Goal: Information Seeking & Learning: Compare options

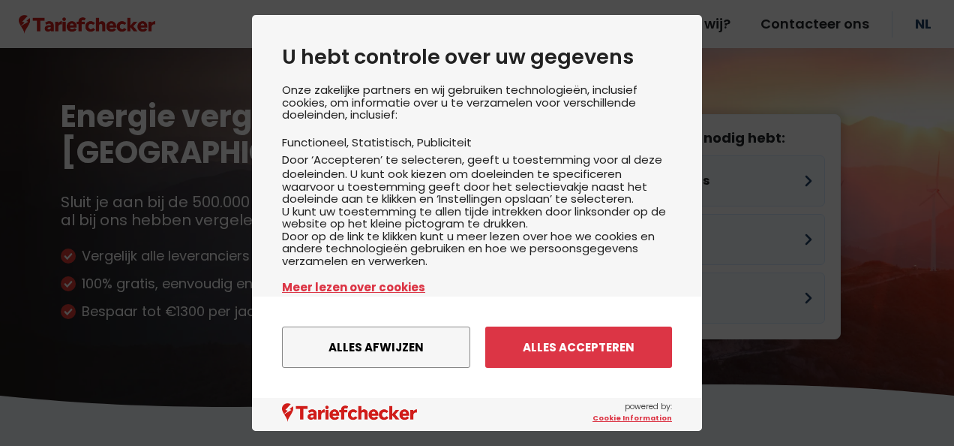
click at [383, 352] on button "Alles afwijzen" at bounding box center [376, 346] width 188 height 41
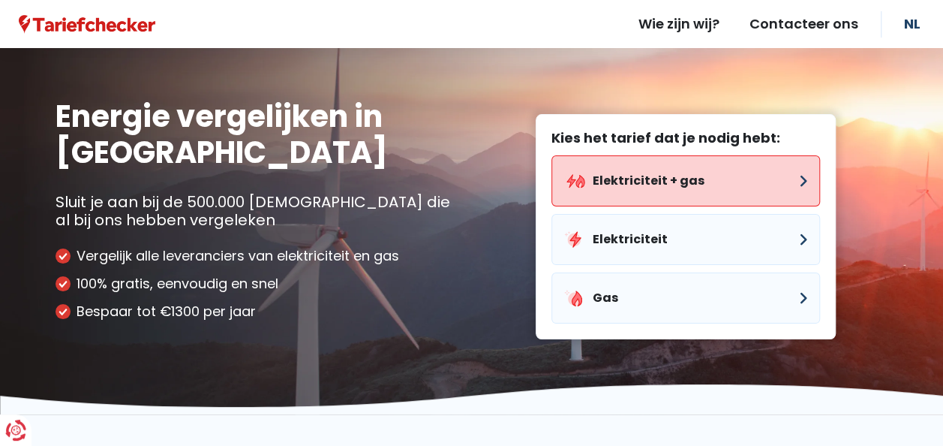
click at [652, 170] on button "Elektriciteit + gas" at bounding box center [685, 180] width 269 height 51
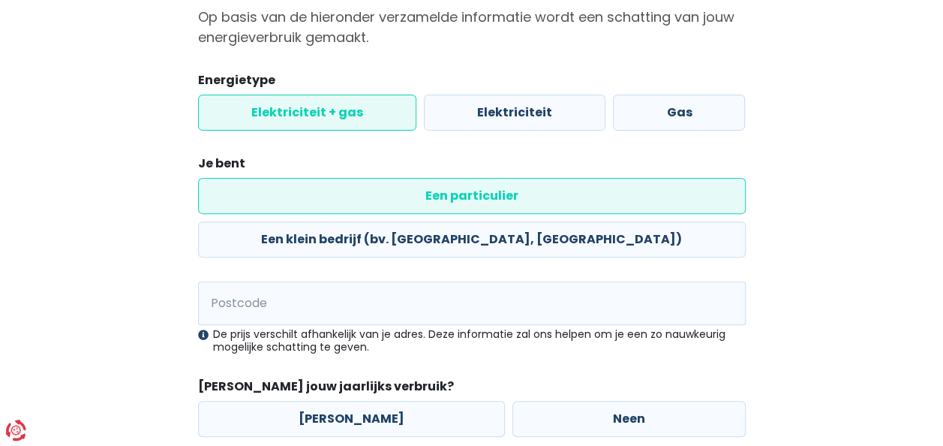
scroll to position [155, 0]
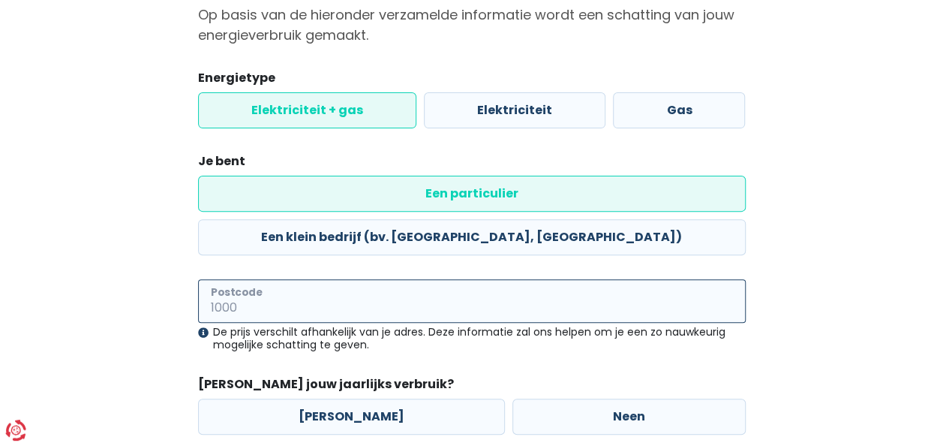
click at [268, 279] on input "Postcode" at bounding box center [472, 301] width 548 height 44
type input "3910"
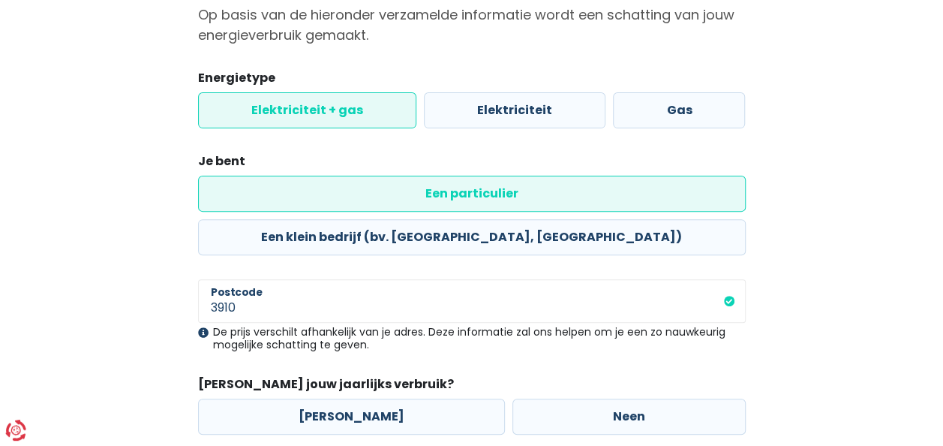
click at [327, 398] on label "[PERSON_NAME]" at bounding box center [351, 416] width 307 height 36
click at [327, 398] on input "[PERSON_NAME]" at bounding box center [351, 416] width 307 height 36
radio input "true"
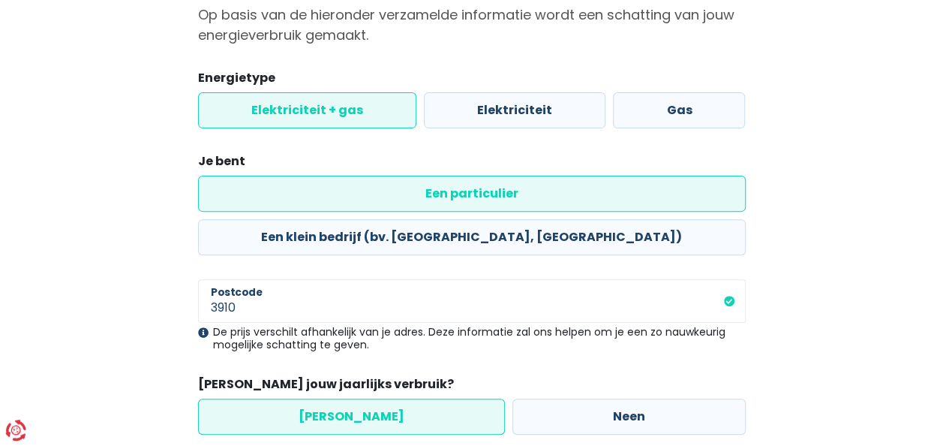
select select
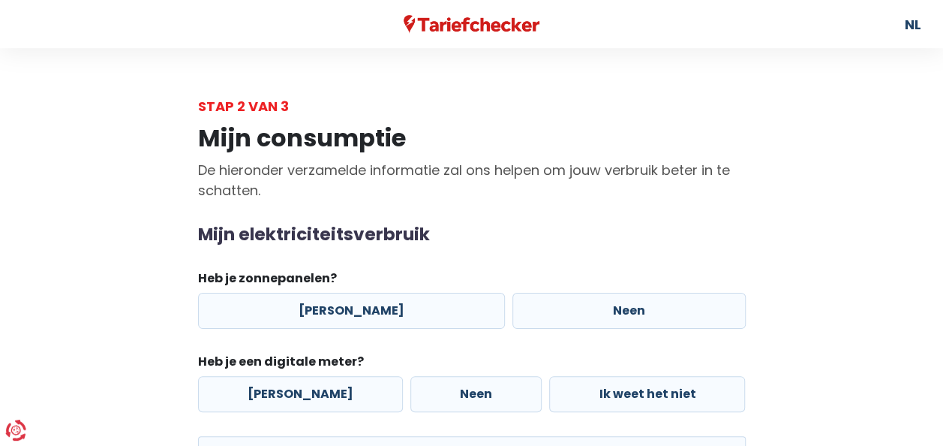
click at [333, 303] on label "[PERSON_NAME]" at bounding box center [351, 311] width 307 height 36
click at [333, 303] on input "[PERSON_NAME]" at bounding box center [351, 311] width 307 height 36
radio input "true"
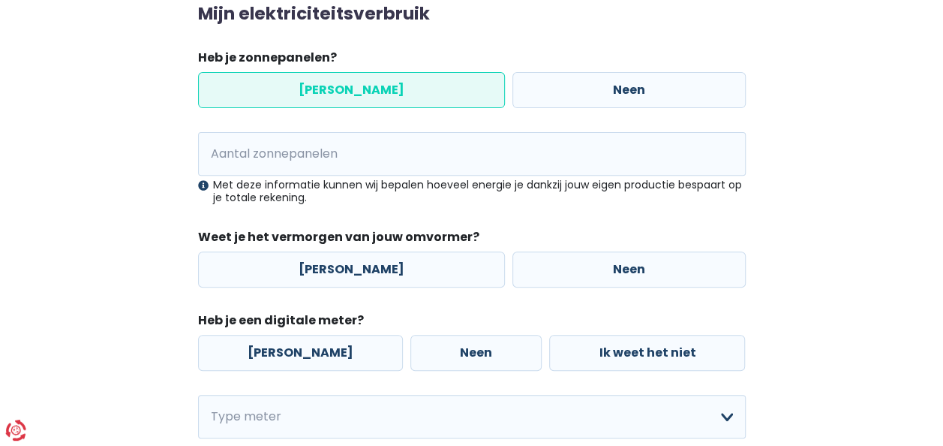
scroll to position [226, 0]
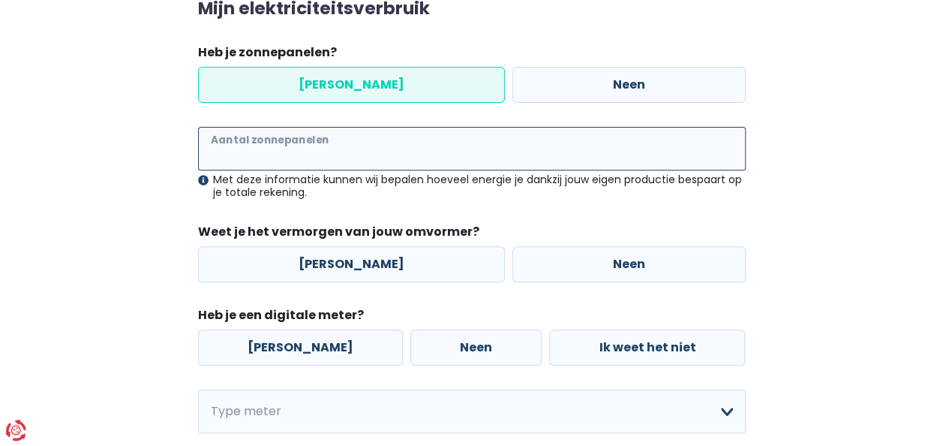
click at [240, 149] on input "Aantal zonnepanelen" at bounding box center [472, 149] width 548 height 44
type input "16"
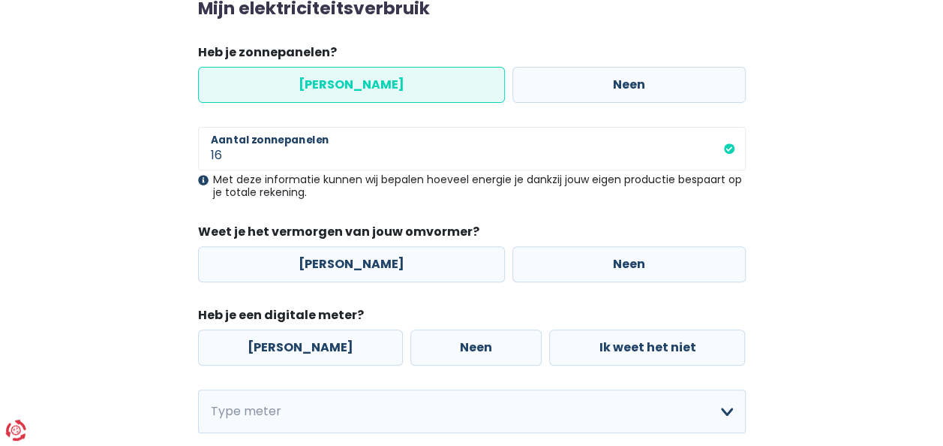
click at [626, 264] on label "Neen" at bounding box center [628, 264] width 233 height 36
click at [626, 264] on input "Neen" at bounding box center [628, 264] width 233 height 36
radio input "true"
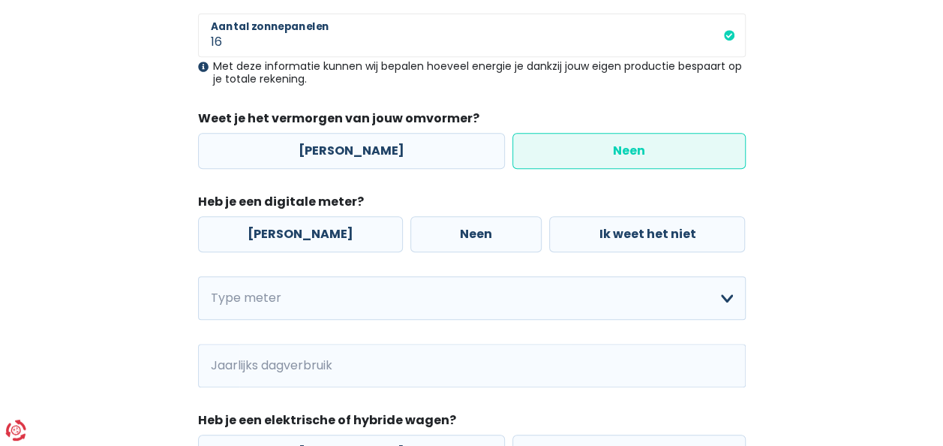
scroll to position [341, 0]
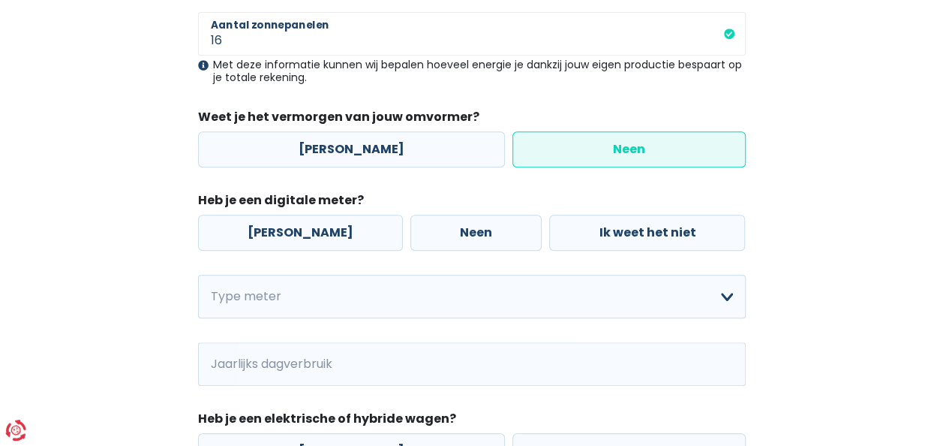
click at [269, 234] on label "[PERSON_NAME]" at bounding box center [300, 233] width 205 height 36
click at [269, 234] on input "[PERSON_NAME]" at bounding box center [300, 233] width 205 height 36
radio input "true"
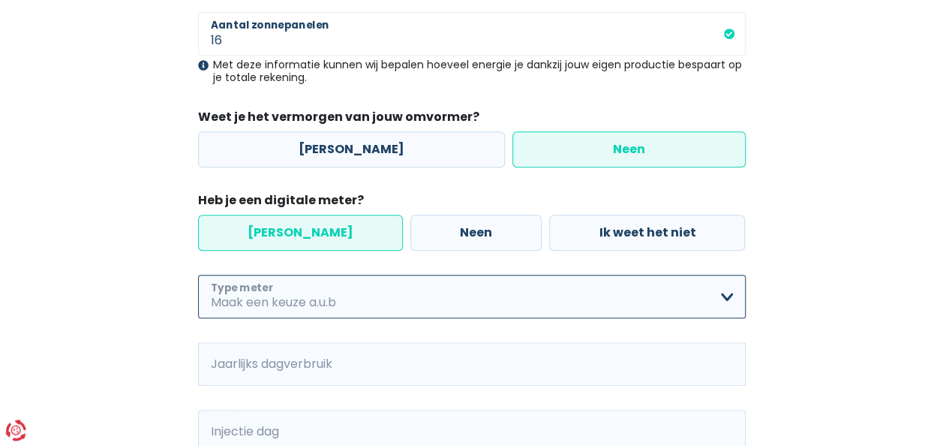
click at [729, 303] on select "Enkelvoudig Tweevoudig Enkelvoudig + uitsluitend nachttarief Tweevoudig + uitsl…" at bounding box center [472, 297] width 548 height 44
select select "day_night_bi_hourly"
click at [198, 275] on select "Enkelvoudig Tweevoudig Enkelvoudig + uitsluitend nachttarief Tweevoudig + uitsl…" at bounding box center [472, 297] width 548 height 44
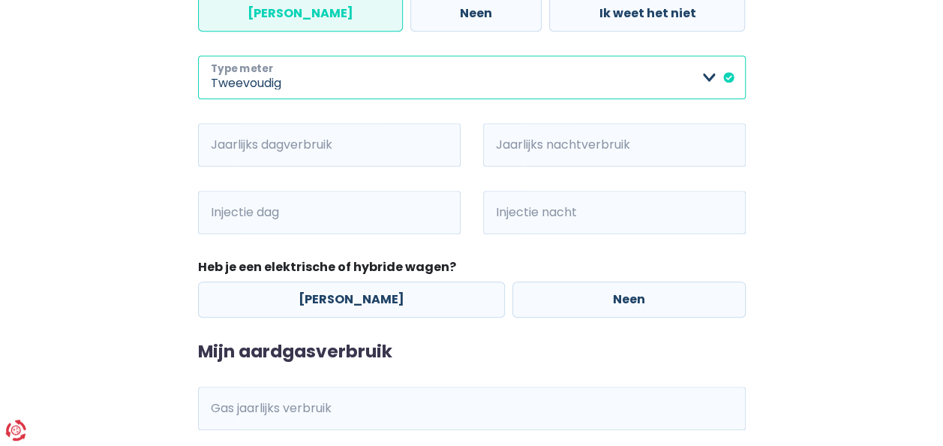
scroll to position [569, 0]
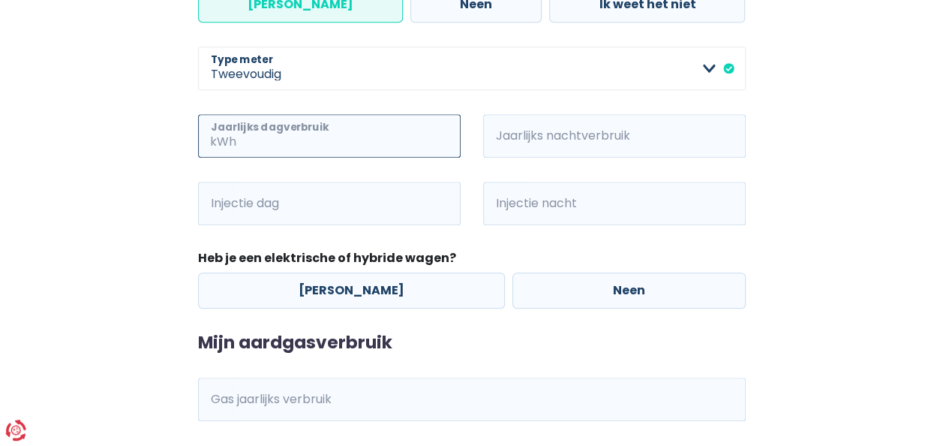
click at [273, 125] on input "Jaarlijks dagverbruik" at bounding box center [349, 136] width 221 height 44
type input "1829"
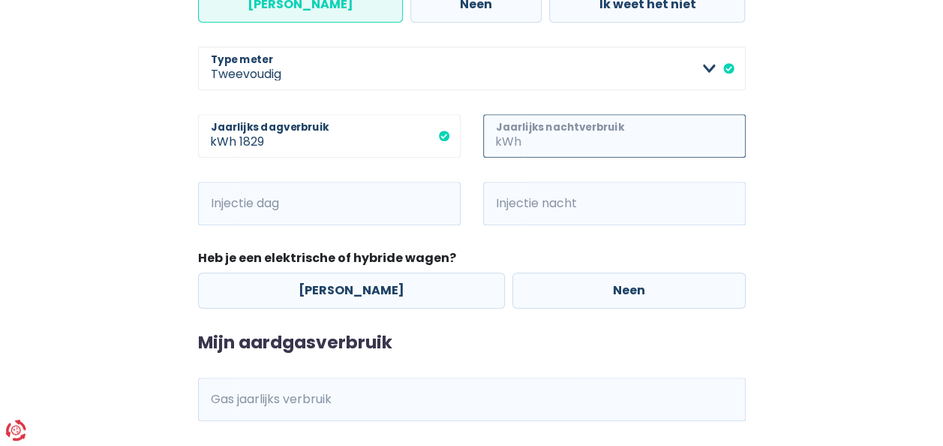
click at [572, 140] on input "Jaarlijks nachtverbruik" at bounding box center [634, 136] width 221 height 44
type input "3177"
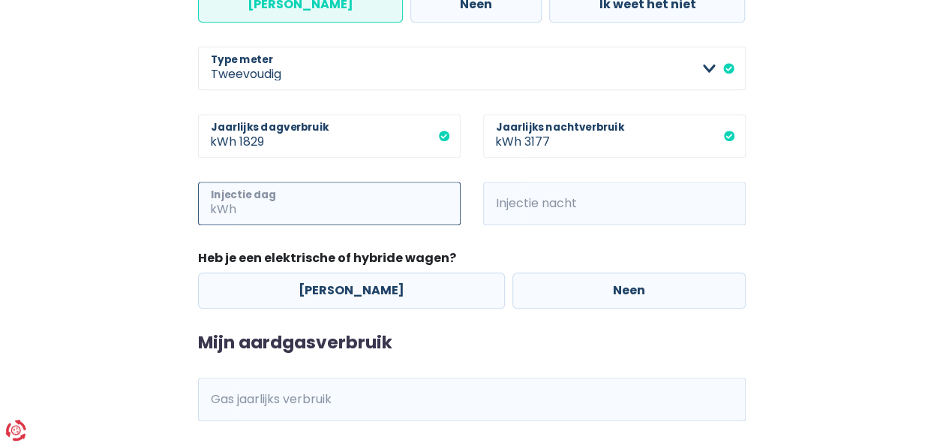
click at [324, 206] on input "Injectie dag" at bounding box center [349, 204] width 221 height 44
type input "973"
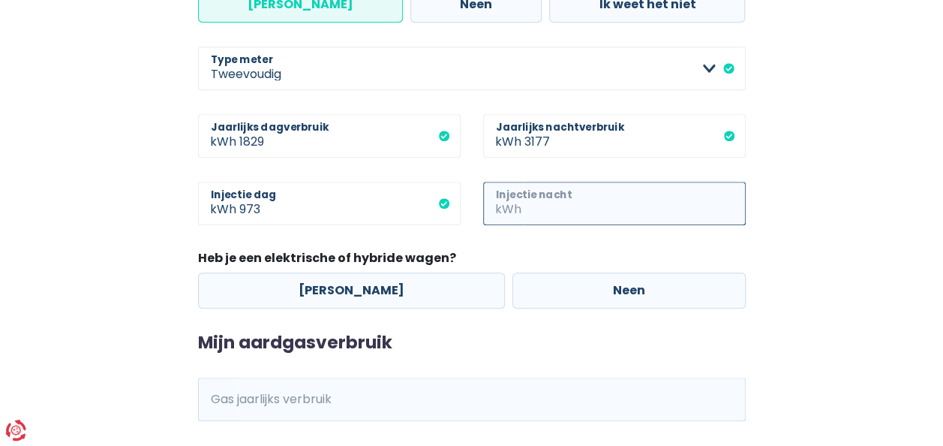
click at [584, 205] on input "Injectie nacht" at bounding box center [634, 204] width 221 height 44
type input "312"
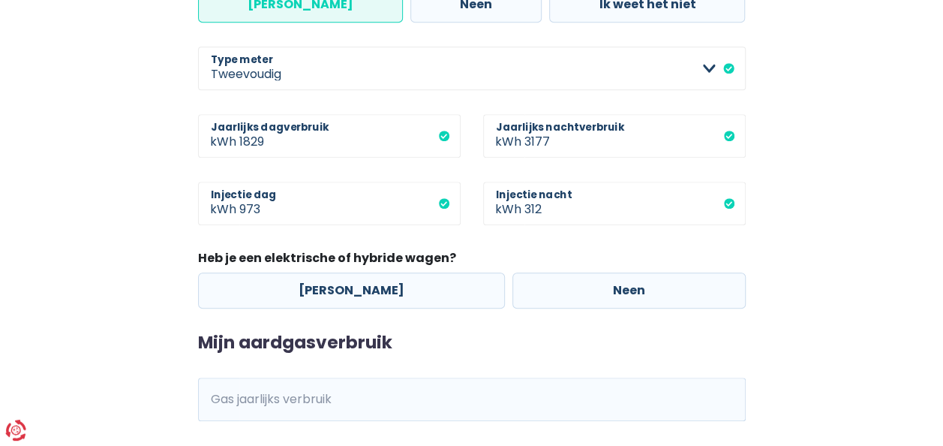
click at [599, 281] on label "Neen" at bounding box center [628, 290] width 233 height 36
click at [599, 281] on input "Neen" at bounding box center [628, 290] width 233 height 36
radio input "true"
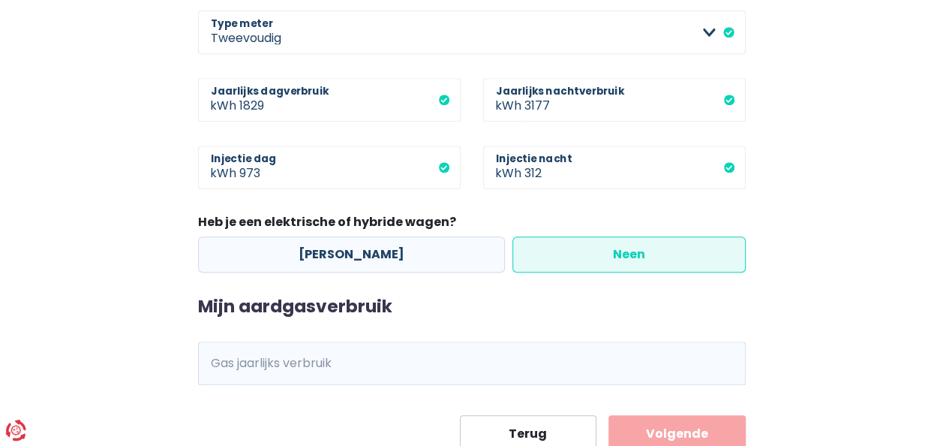
scroll to position [658, 0]
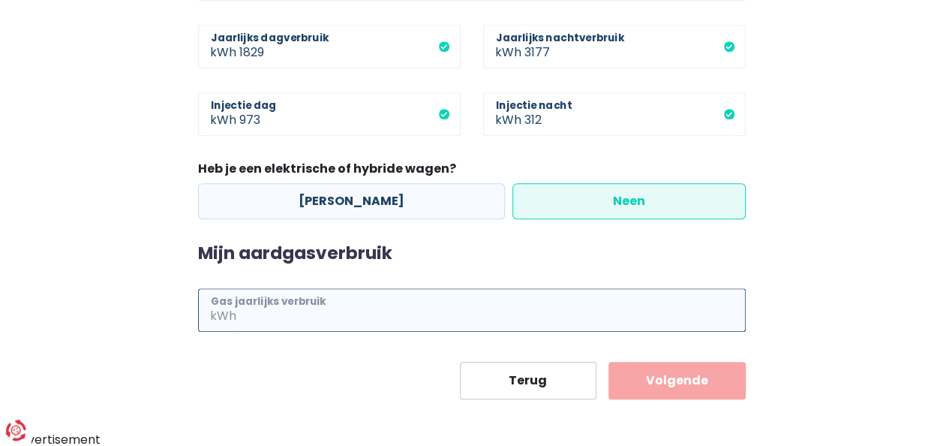
click at [307, 302] on input "Gas jaarlijks verbruik" at bounding box center [492, 310] width 506 height 44
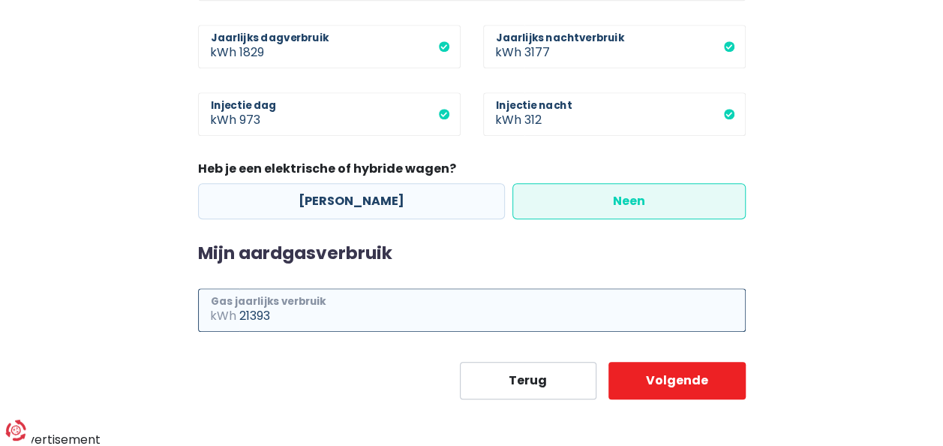
type input "21393"
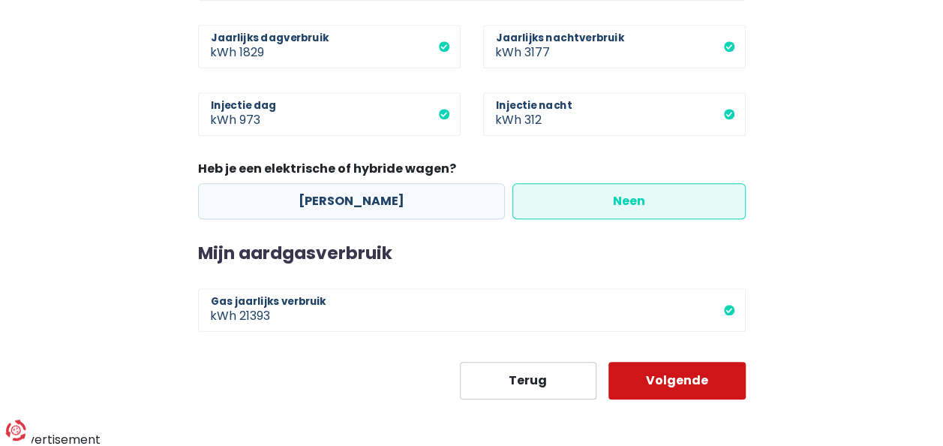
click at [710, 389] on button "Volgende" at bounding box center [676, 381] width 137 height 38
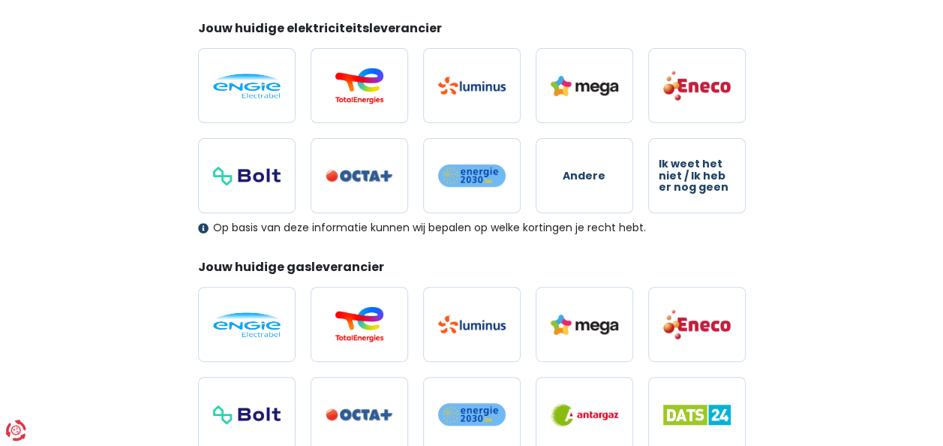
scroll to position [216, 0]
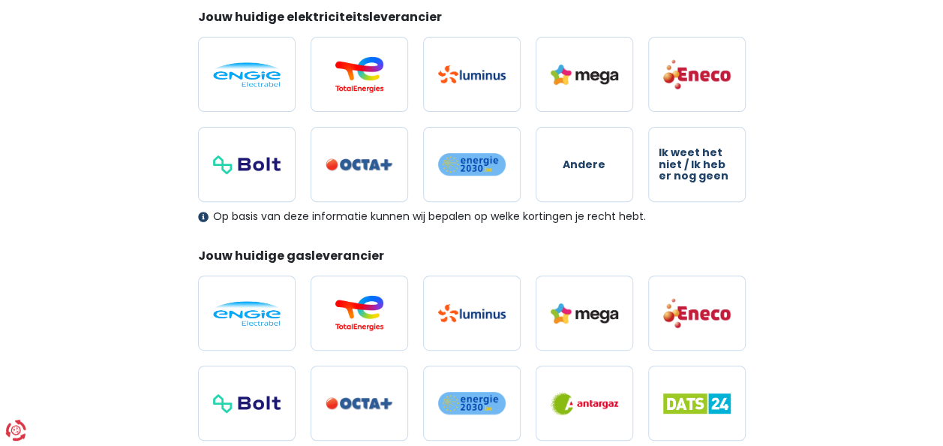
click at [591, 162] on span "Andere" at bounding box center [584, 164] width 43 height 11
click at [591, 162] on input "Andere" at bounding box center [585, 164] width 98 height 75
radio input "true"
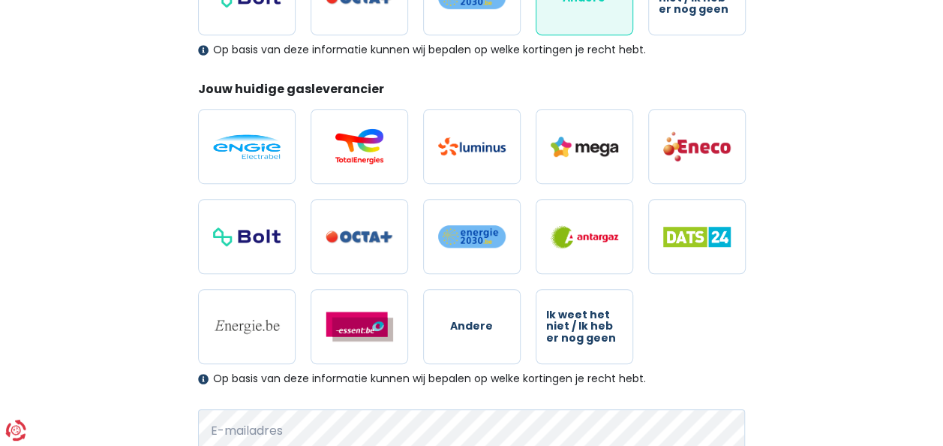
scroll to position [401, 0]
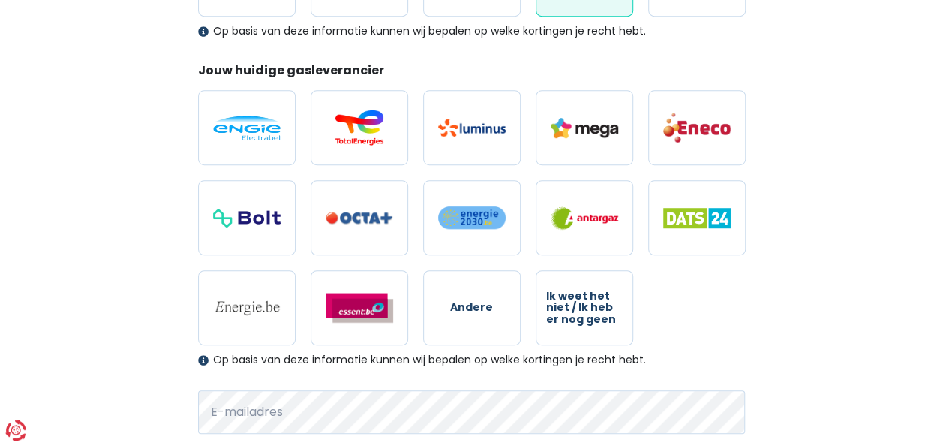
click at [490, 318] on label "Andere" at bounding box center [472, 307] width 98 height 75
click at [490, 318] on input "Andere" at bounding box center [472, 307] width 98 height 75
radio input "true"
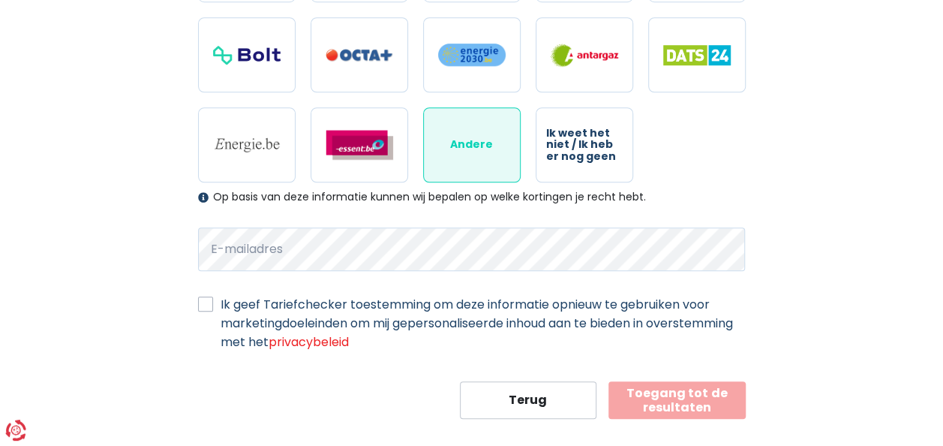
scroll to position [565, 0]
click at [221, 300] on label "Ik geef Tariefchecker toestemming om deze informatie opnieuw te gebruiken voor …" at bounding box center [483, 322] width 525 height 56
click at [204, 300] on input "Ik geef Tariefchecker toestemming om deze informatie opnieuw te gebruiken voor …" at bounding box center [205, 301] width 15 height 15
checkbox input "true"
click at [672, 398] on button "Toegang tot de resultaten" at bounding box center [676, 399] width 137 height 38
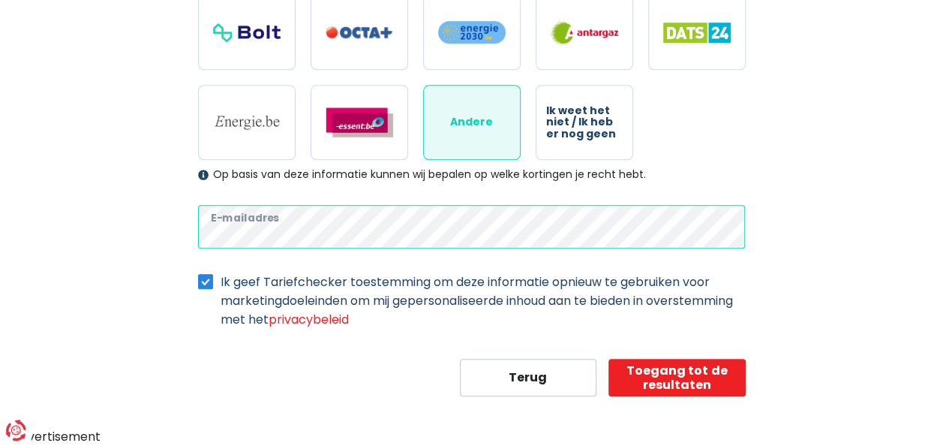
scroll to position [580, 0]
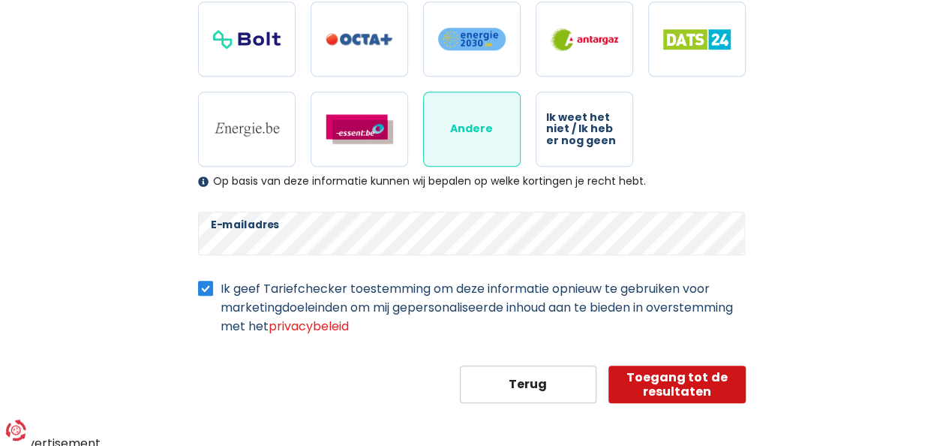
click at [690, 384] on button "Toegang tot de resultaten" at bounding box center [676, 384] width 137 height 38
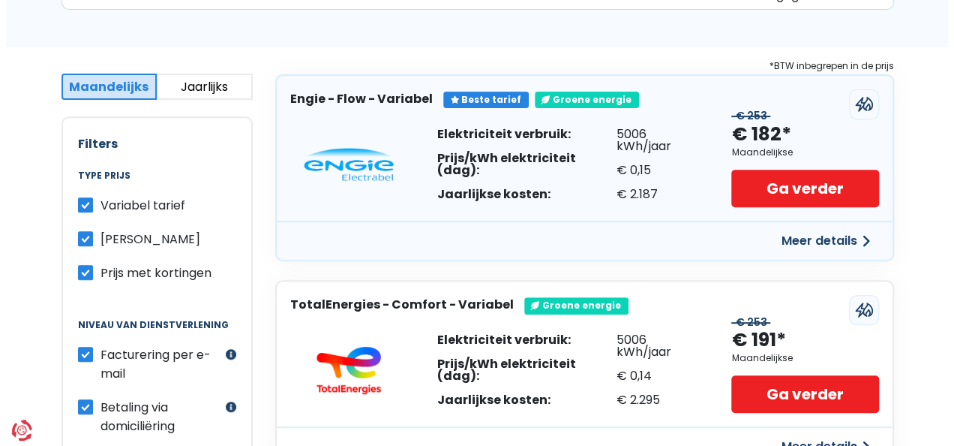
scroll to position [240, 0]
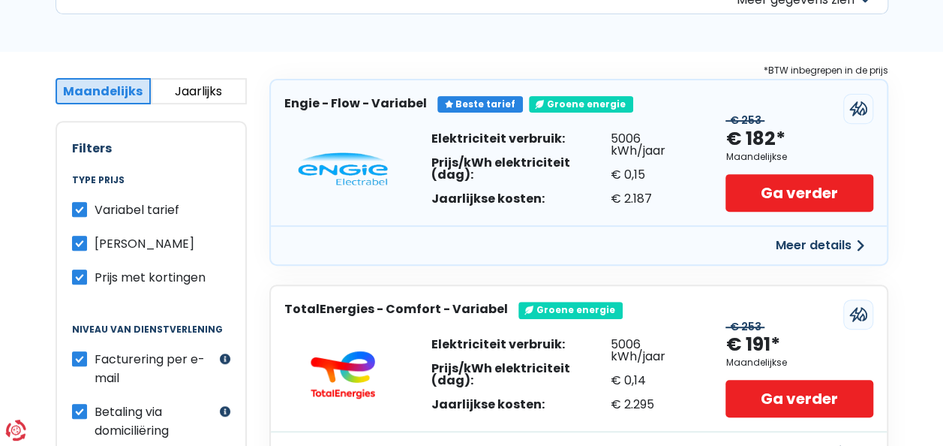
click at [818, 240] on button "Meer details" at bounding box center [820, 245] width 107 height 27
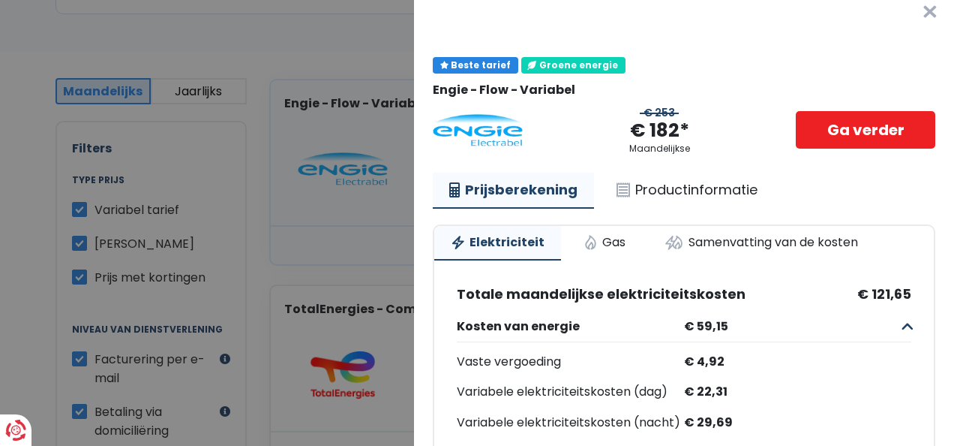
scroll to position [14, 0]
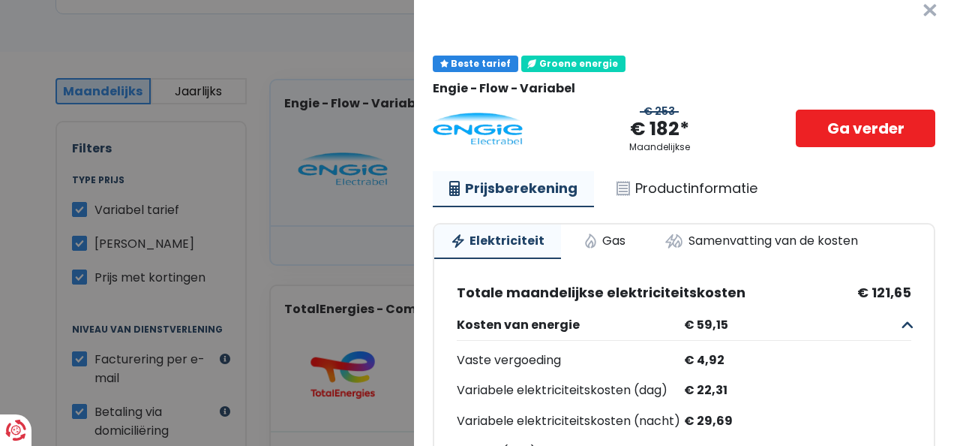
click at [683, 191] on link "Productinformatie" at bounding box center [687, 188] width 174 height 35
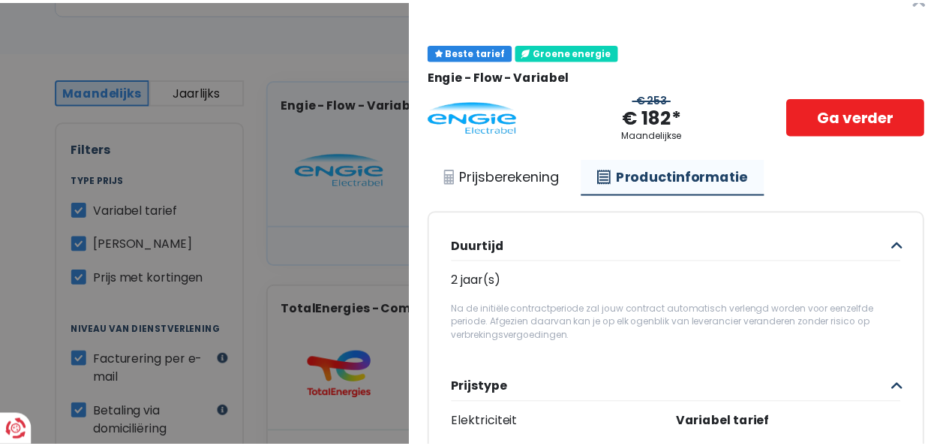
scroll to position [21, 0]
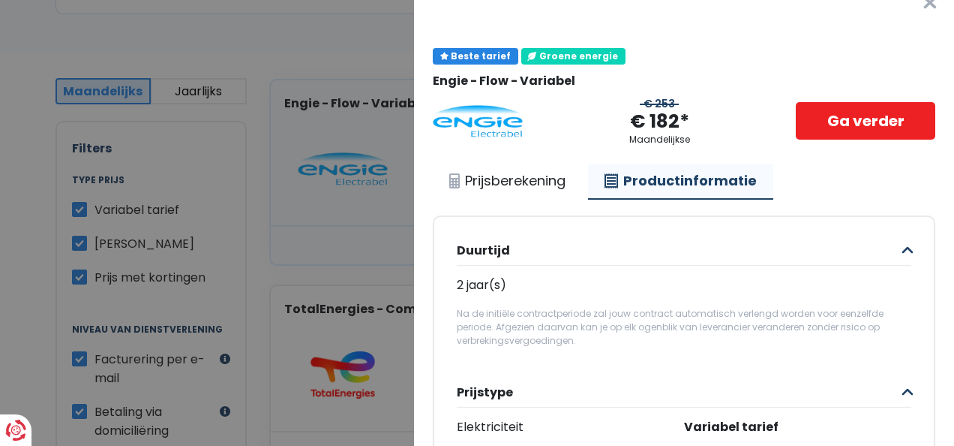
click at [906, 8] on button "×" at bounding box center [930, 3] width 48 height 48
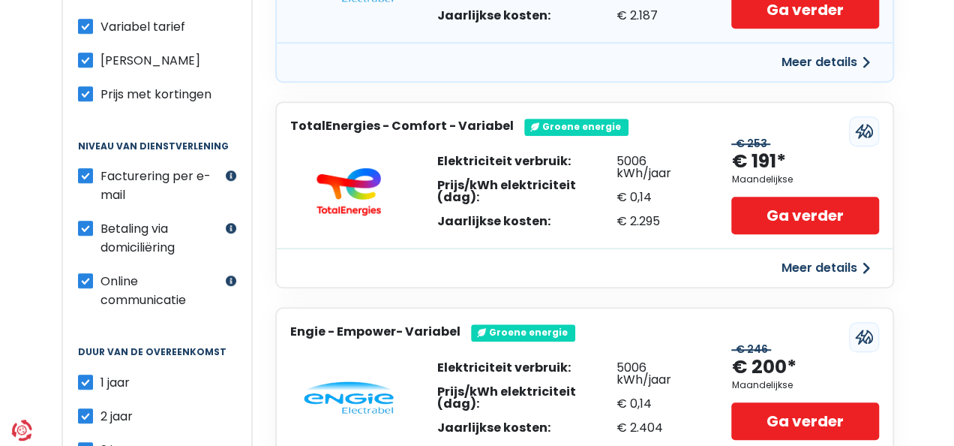
scroll to position [448, 0]
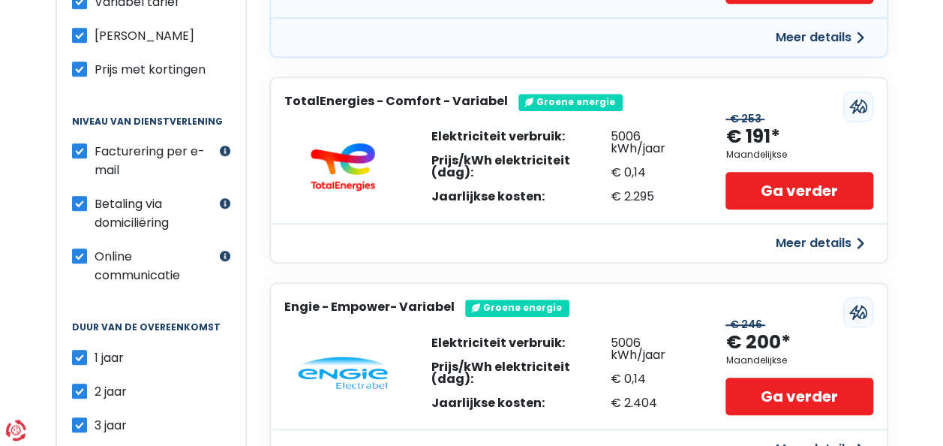
click at [826, 237] on button "Meer details" at bounding box center [820, 243] width 107 height 27
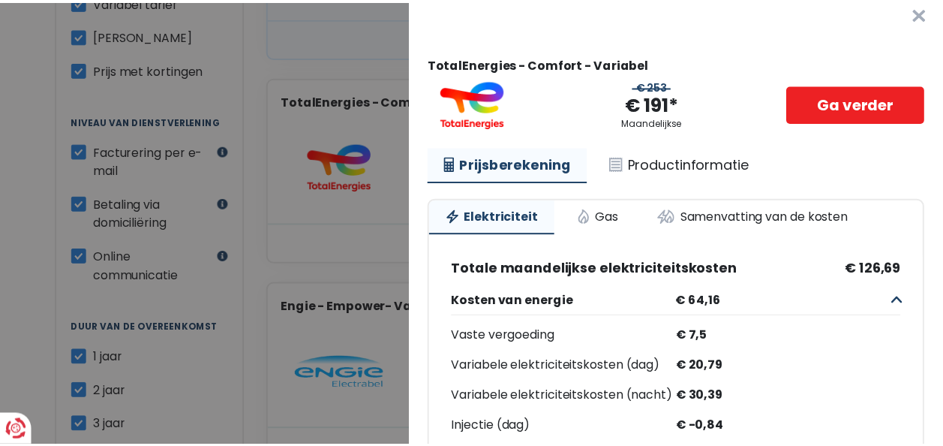
scroll to position [0, 0]
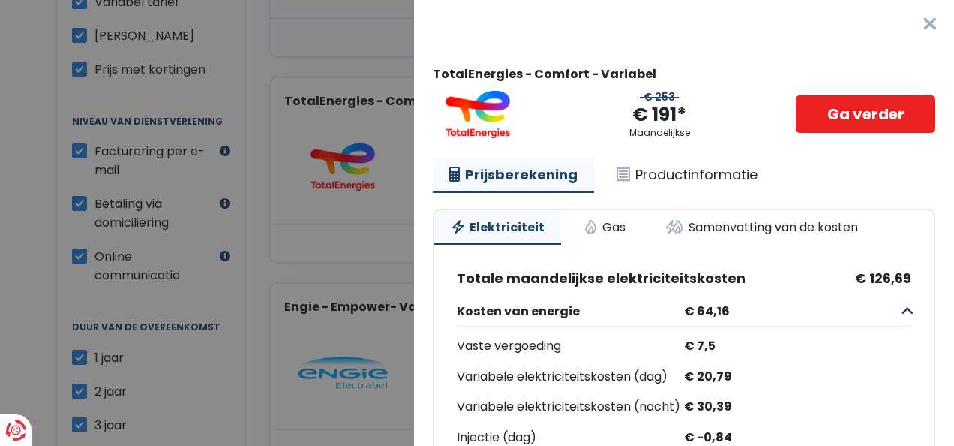
click at [699, 179] on link "Productinformatie" at bounding box center [687, 175] width 174 height 35
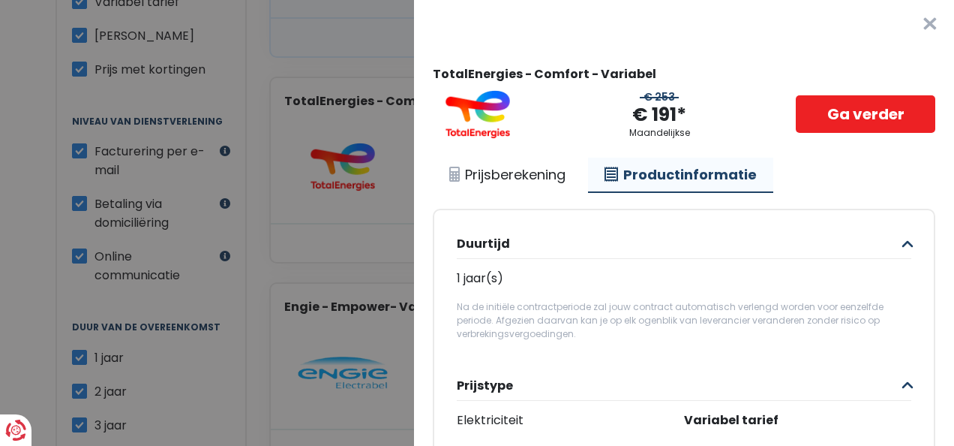
click at [911, 23] on button "×" at bounding box center [930, 24] width 48 height 48
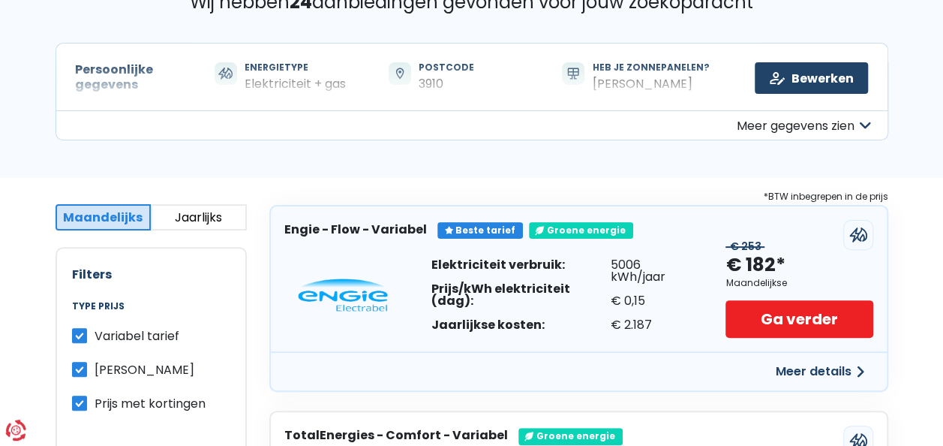
scroll to position [110, 0]
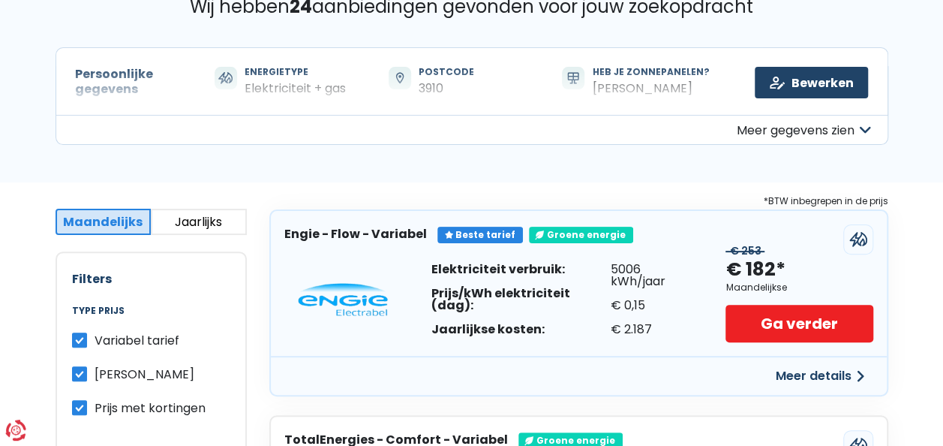
click at [269, 115] on button "Meer gegevens zien" at bounding box center [472, 130] width 833 height 30
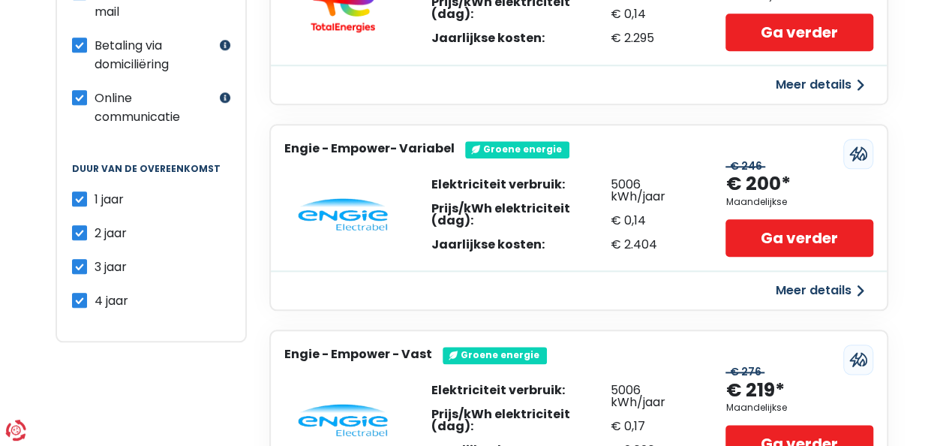
scroll to position [768, 0]
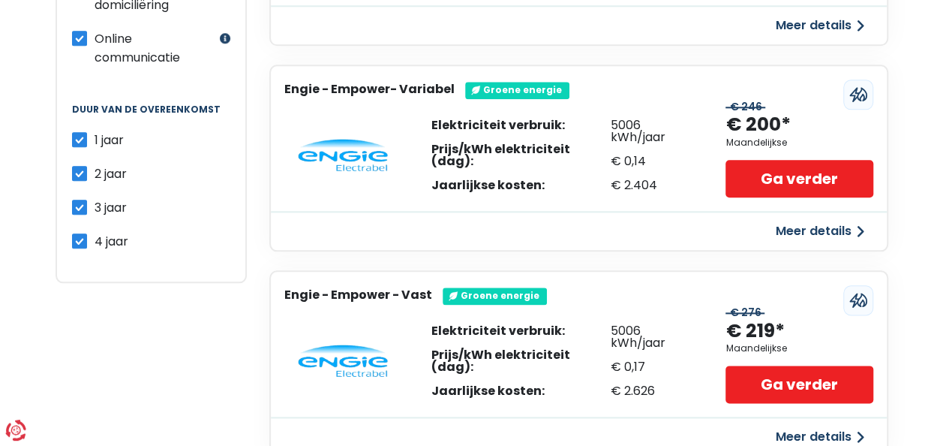
click at [95, 232] on label "4 jaar" at bounding box center [112, 241] width 34 height 19
click at [74, 232] on input "4 jaar" at bounding box center [79, 239] width 15 height 15
checkbox input "false"
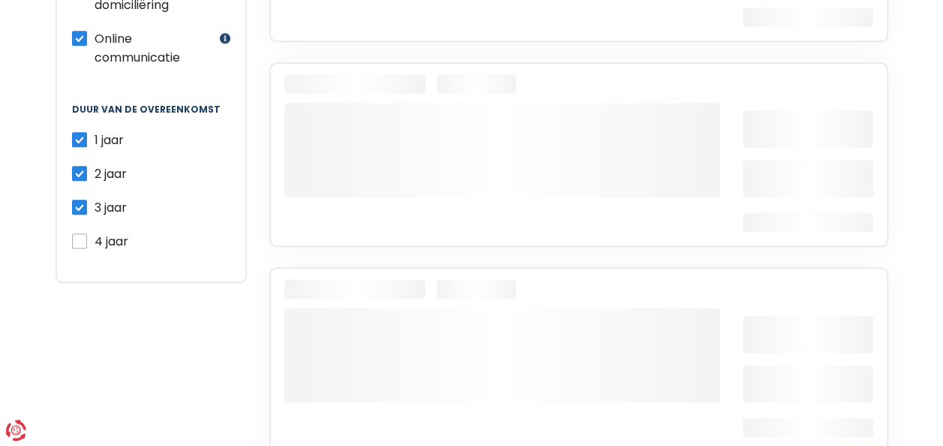
click at [95, 198] on label "3 jaar" at bounding box center [111, 207] width 32 height 19
click at [80, 198] on input "3 jaar" at bounding box center [79, 205] width 15 height 15
checkbox input "false"
click at [95, 164] on label "2 jaar" at bounding box center [111, 173] width 32 height 19
click at [80, 164] on input "2 jaar" at bounding box center [79, 171] width 15 height 15
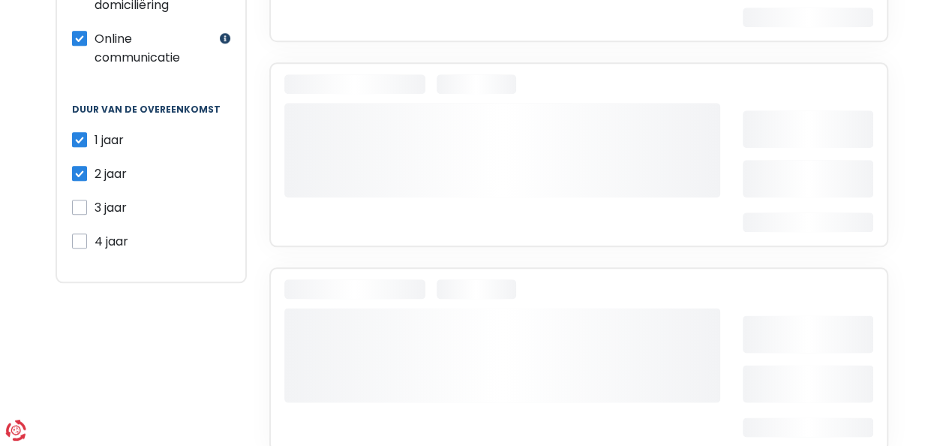
checkbox input "false"
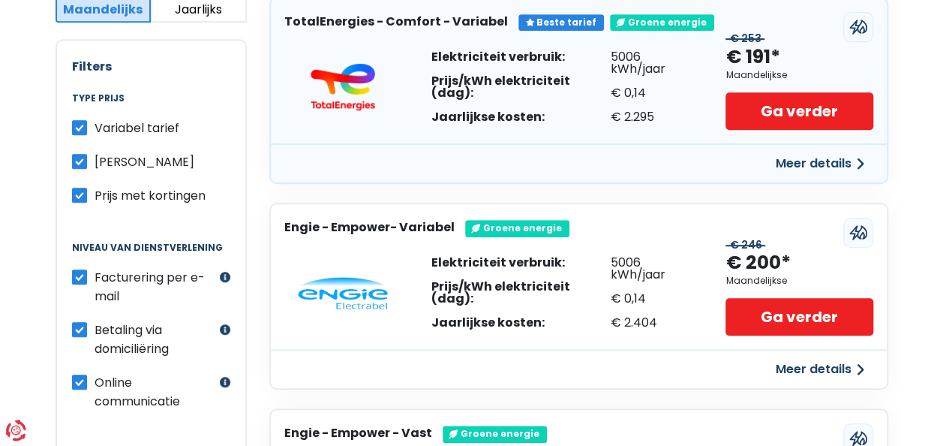
scroll to position [429, 0]
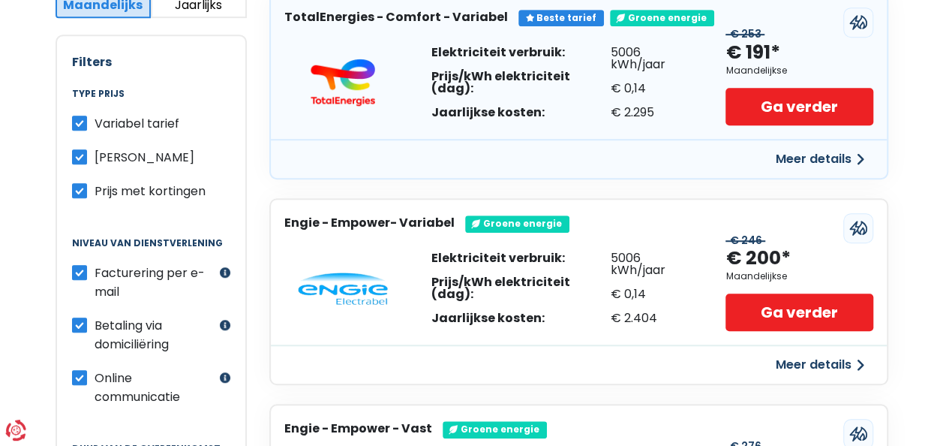
click at [86, 194] on div "Prijs met kortingen" at bounding box center [151, 191] width 158 height 19
click at [95, 185] on label "Prijs met kortingen" at bounding box center [150, 191] width 111 height 19
click at [75, 185] on input "Prijs met kortingen" at bounding box center [79, 189] width 15 height 15
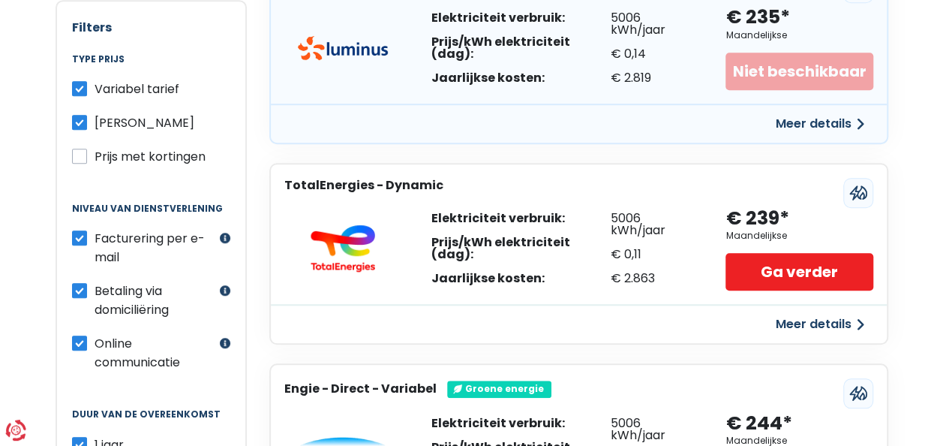
scroll to position [479, 0]
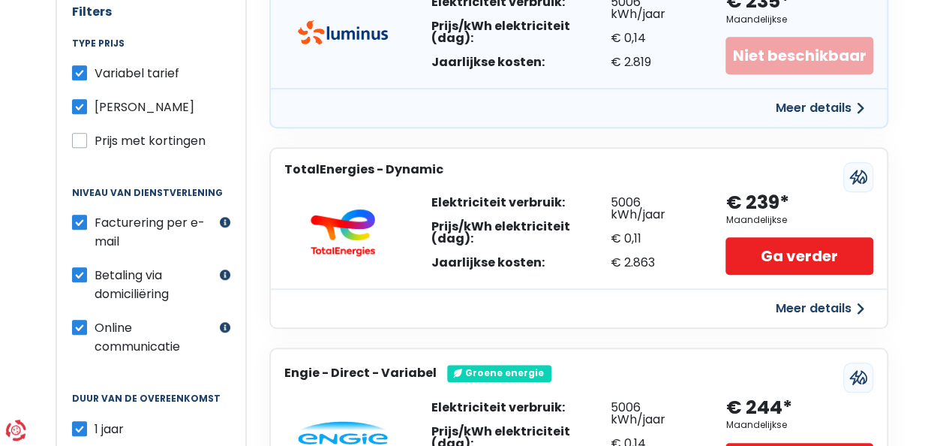
click at [95, 140] on label "Prijs met kortingen" at bounding box center [150, 140] width 111 height 19
click at [83, 140] on input "Prijs met kortingen" at bounding box center [79, 138] width 15 height 15
checkbox input "true"
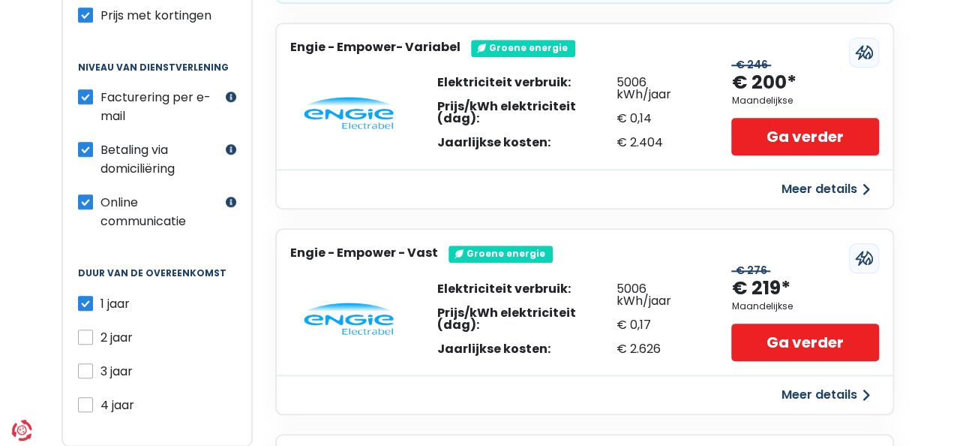
scroll to position [609, 0]
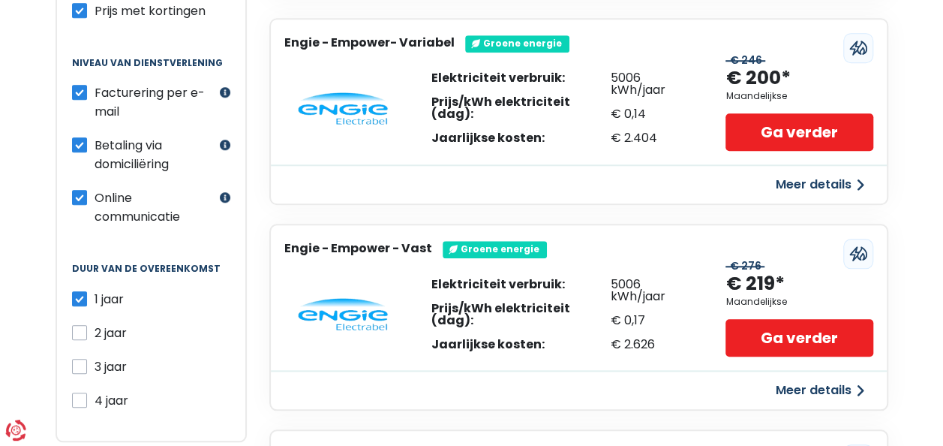
click at [841, 389] on button "Meer details" at bounding box center [820, 390] width 107 height 27
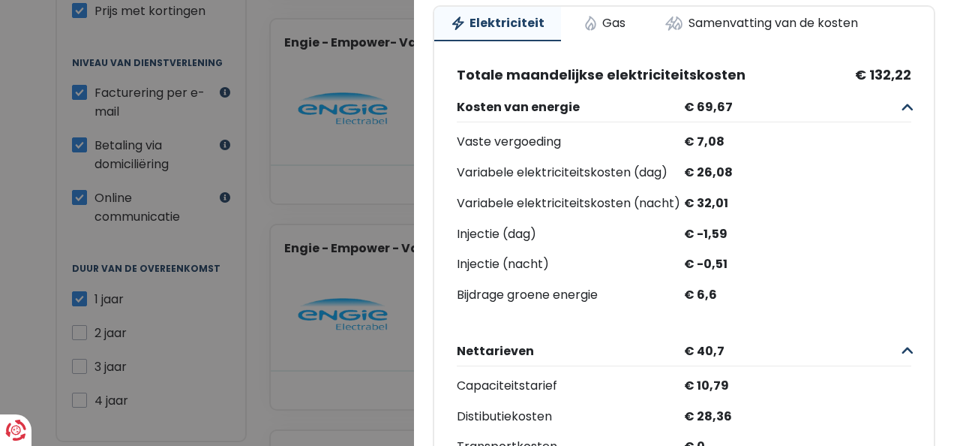
scroll to position [140, 0]
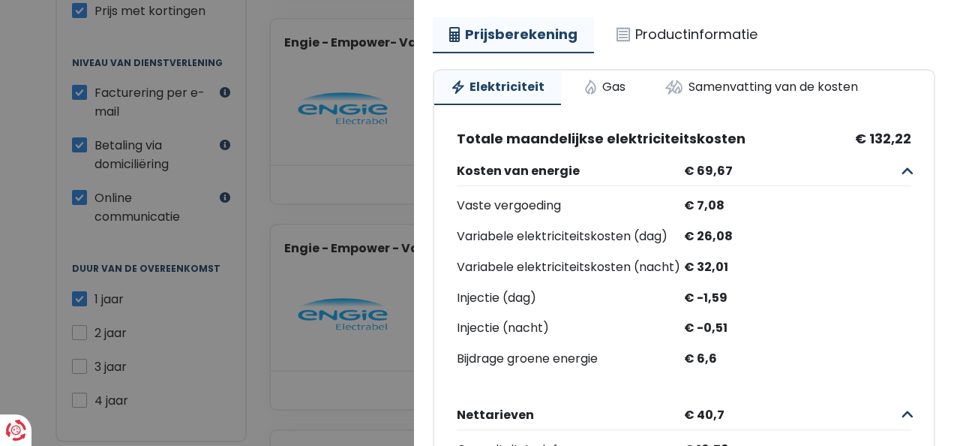
click at [605, 86] on link "Gas" at bounding box center [604, 87] width 75 height 33
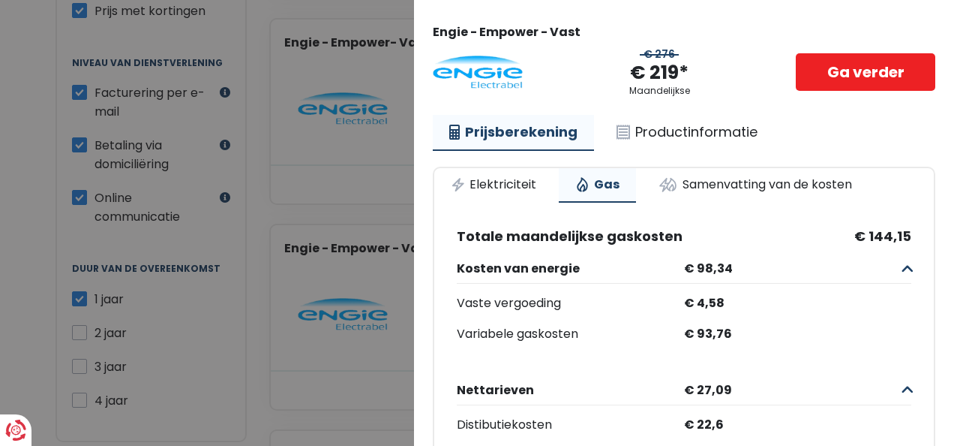
scroll to position [0, 0]
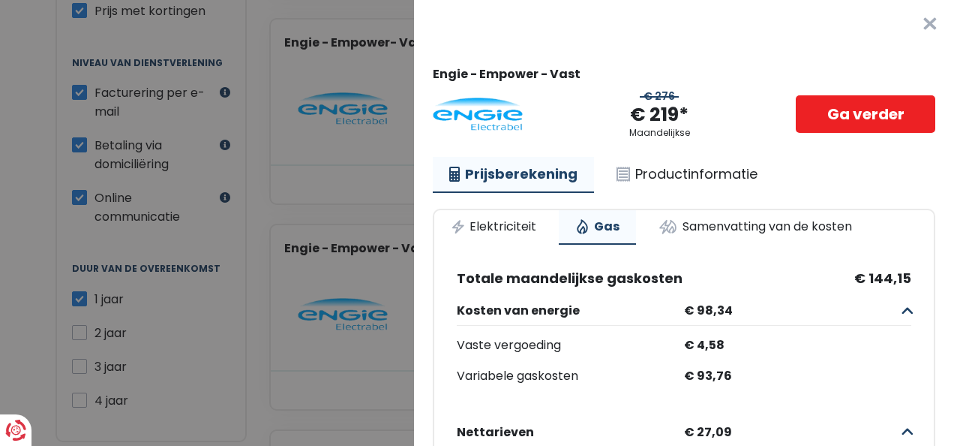
click at [740, 232] on link "Samenvatting van de kosten" at bounding box center [755, 226] width 227 height 33
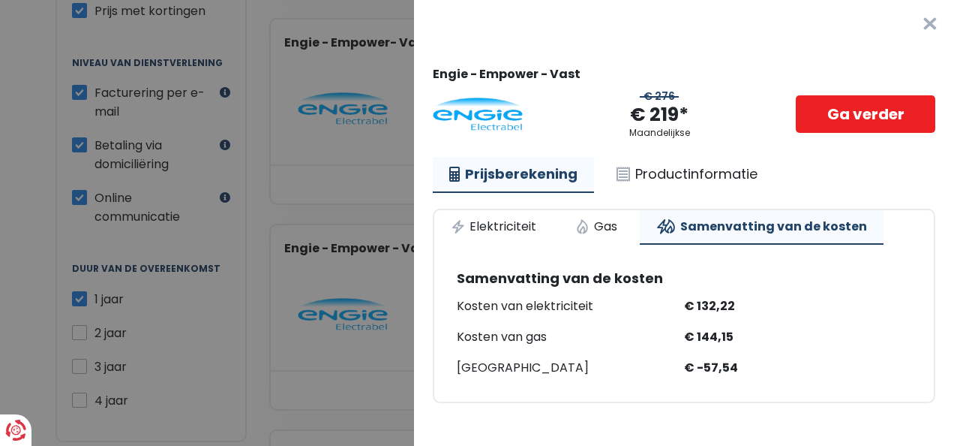
click at [663, 172] on link "Productinformatie" at bounding box center [687, 174] width 174 height 35
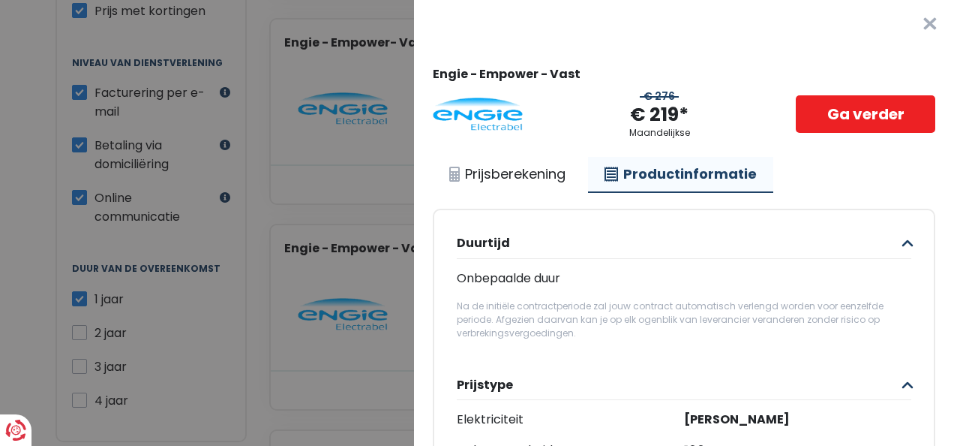
click at [906, 19] on button "×" at bounding box center [930, 24] width 48 height 48
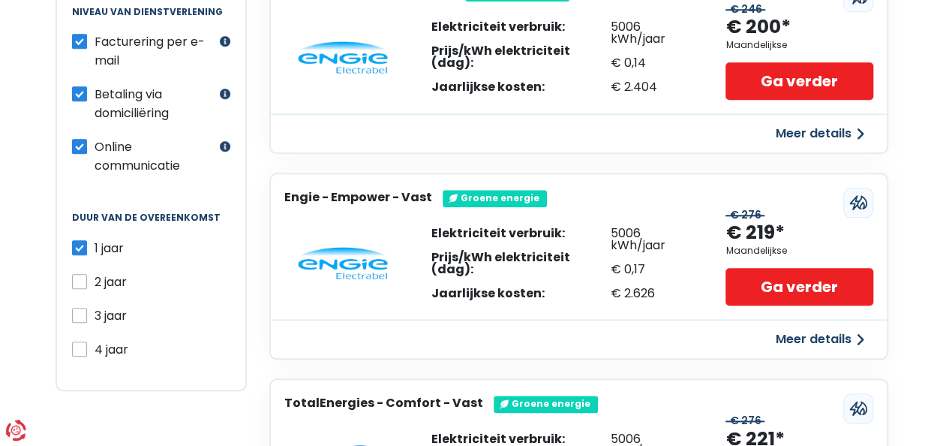
scroll to position [563, 0]
